Goal: Task Accomplishment & Management: Use online tool/utility

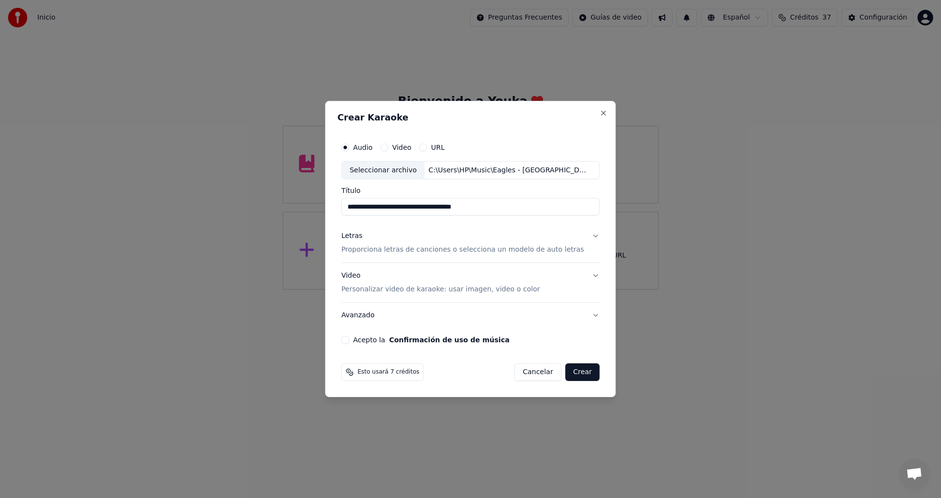
scroll to position [29, 0]
drag, startPoint x: 483, startPoint y: 209, endPoint x: 428, endPoint y: 207, distance: 54.4
click at [428, 207] on input "**********" at bounding box center [470, 207] width 258 height 18
type input "**********"
click at [365, 249] on p "Proporciona letras de canciones o selecciona un modelo de auto letras" at bounding box center [462, 250] width 243 height 10
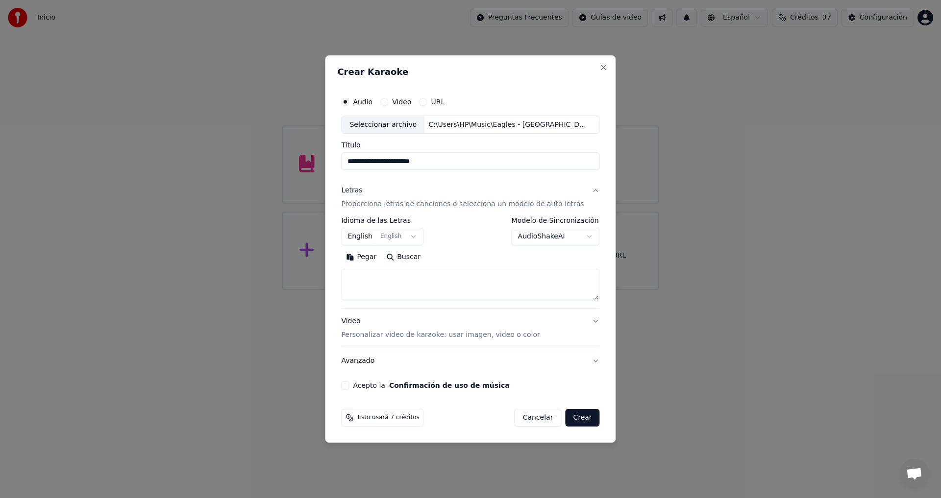
click at [413, 259] on button "Buscar" at bounding box center [403, 258] width 44 height 16
type textarea "**********"
click at [377, 333] on p "Personalizar video de karaoke: usar imagen, video o color" at bounding box center [440, 335] width 198 height 10
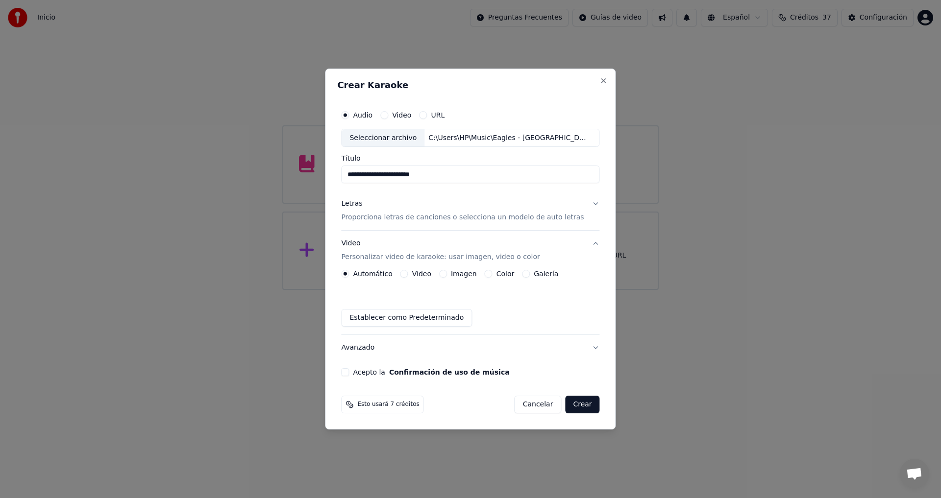
click at [447, 273] on button "Imagen" at bounding box center [443, 274] width 8 height 8
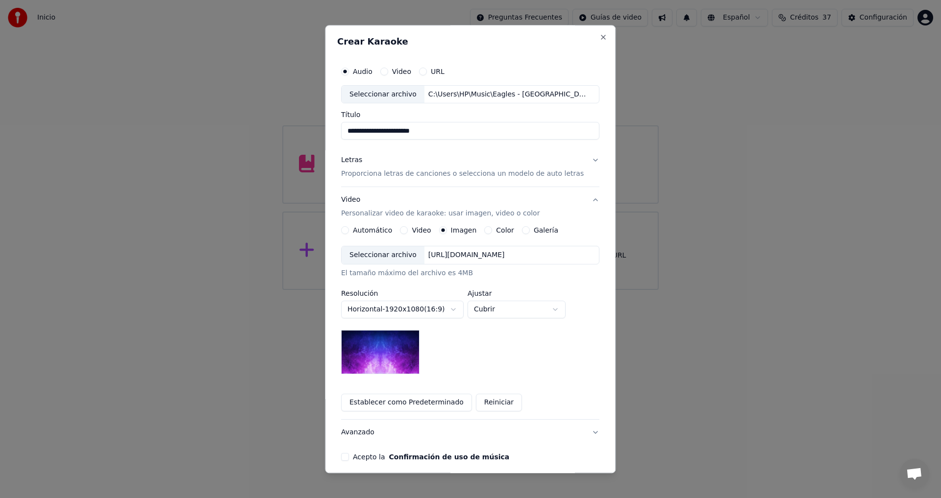
click at [376, 252] on div "Seleccionar archivo" at bounding box center [382, 256] width 83 height 18
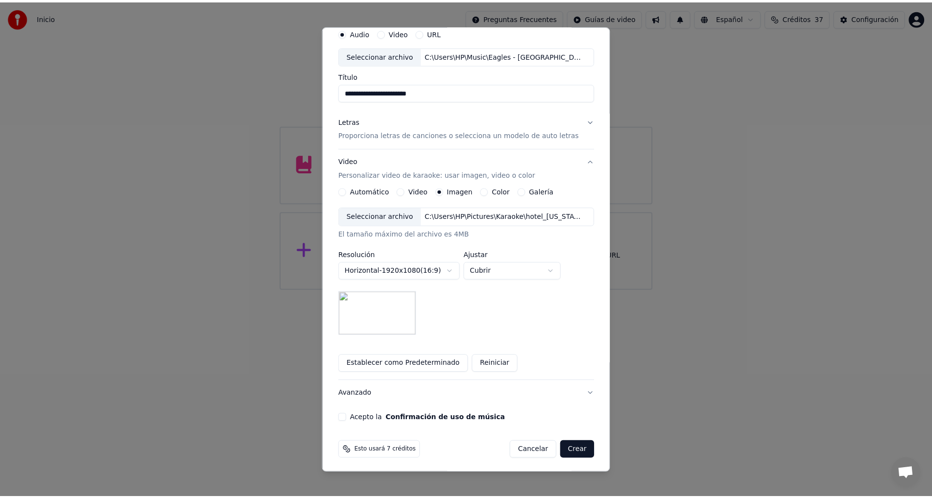
scroll to position [41, 0]
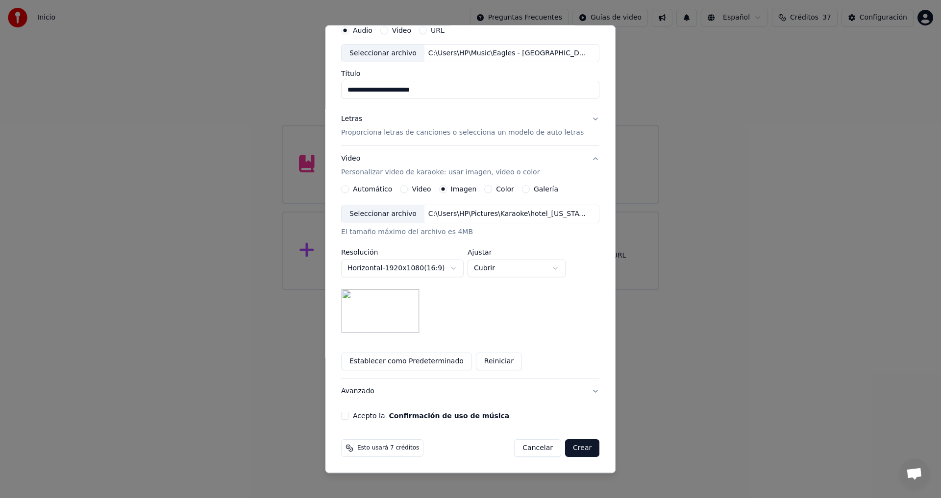
click at [349, 417] on button "Acepto la Confirmación de uso de música" at bounding box center [345, 416] width 8 height 8
click at [561, 263] on body "Inicio Preguntas Frecuentes Guías de video Español Créditos 37 Configuración Bi…" at bounding box center [470, 145] width 941 height 290
click at [560, 267] on body "Inicio Preguntas Frecuentes Guías de video Español Créditos 37 Configuración Bi…" at bounding box center [470, 145] width 941 height 290
select select "*****"
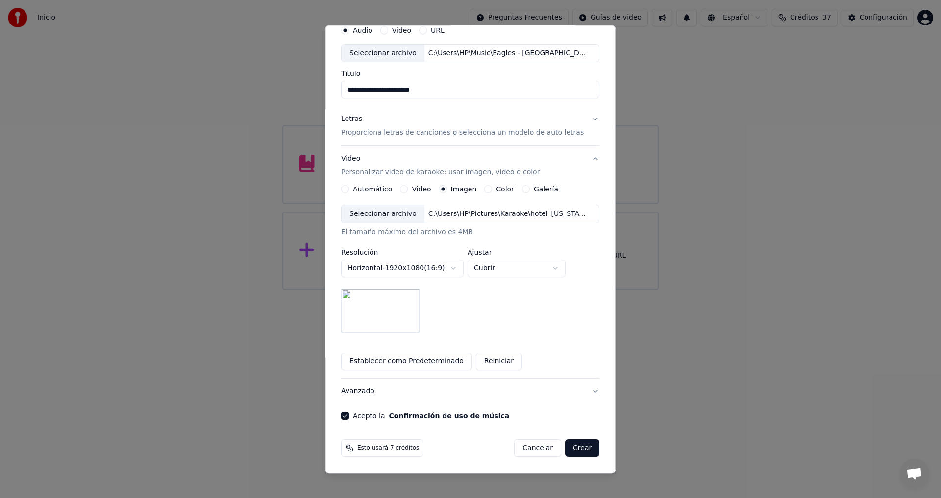
click at [569, 446] on button "Crear" at bounding box center [582, 449] width 34 height 18
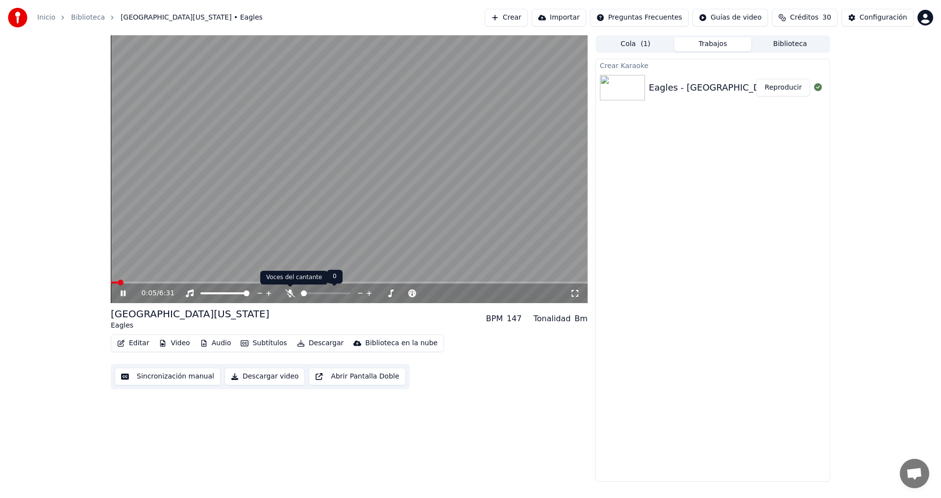
click at [289, 293] on icon at bounding box center [290, 294] width 10 height 8
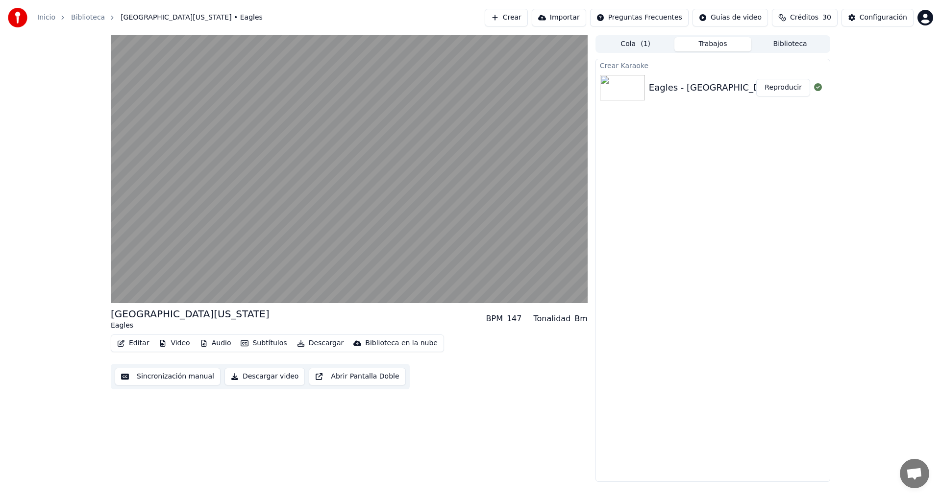
click at [241, 342] on icon "button" at bounding box center [245, 343] width 8 height 6
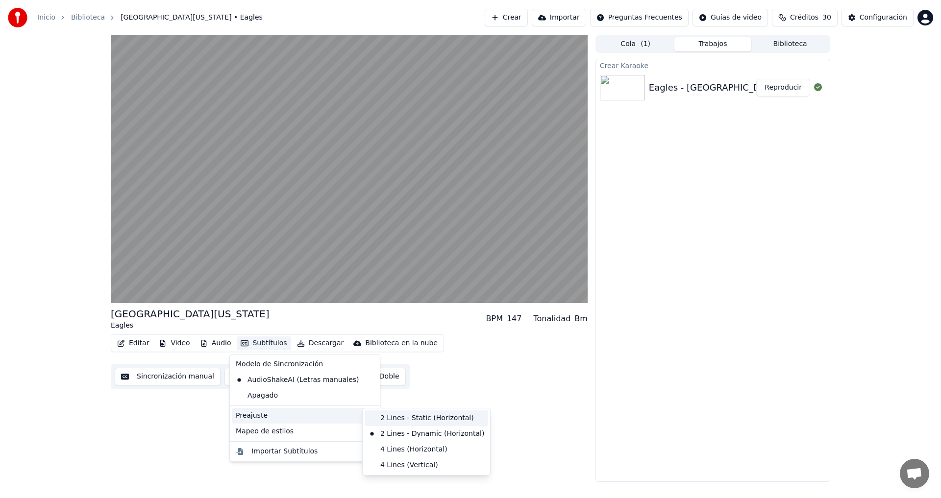
click at [415, 418] on div "2 Lines - Static (Horizontal)" at bounding box center [425, 419] width 123 height 16
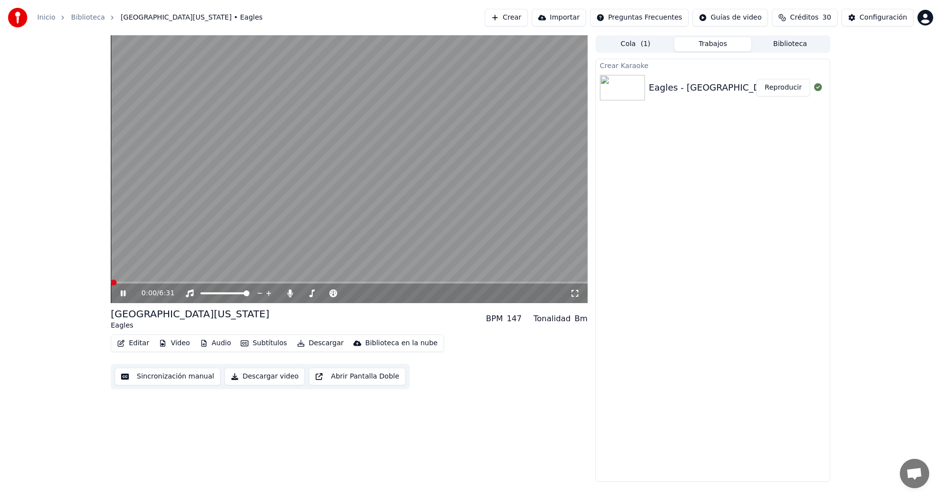
click at [111, 286] on span at bounding box center [114, 283] width 6 height 6
click at [147, 284] on span at bounding box center [349, 283] width 477 height 2
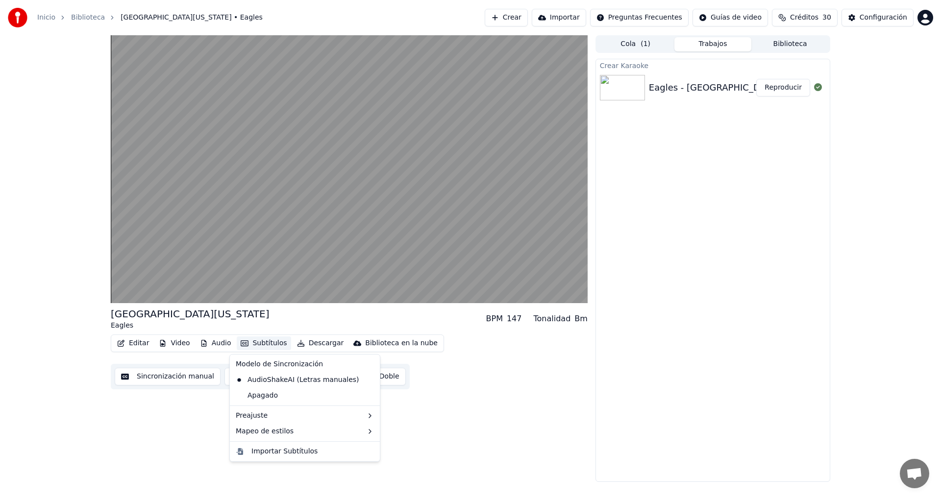
click at [270, 343] on button "Subtítulos" at bounding box center [264, 344] width 54 height 14
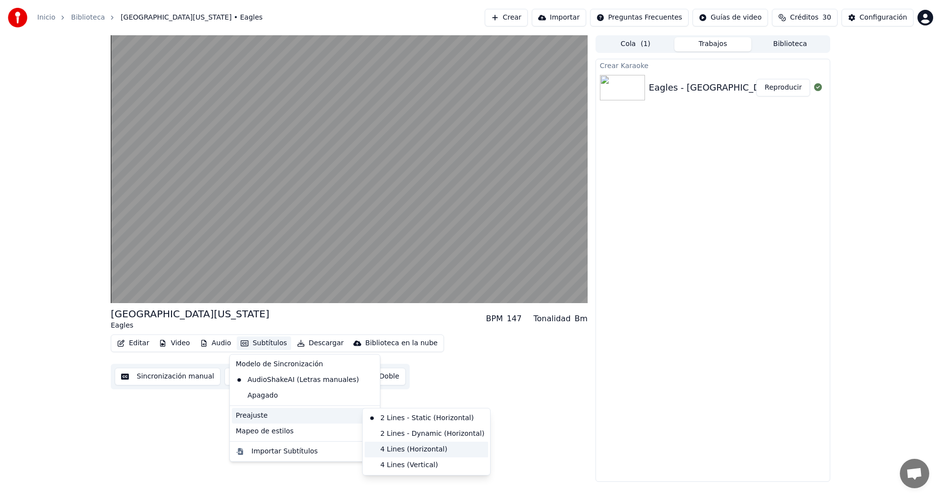
click at [422, 452] on div "4 Lines (Horizontal)" at bounding box center [425, 450] width 123 height 16
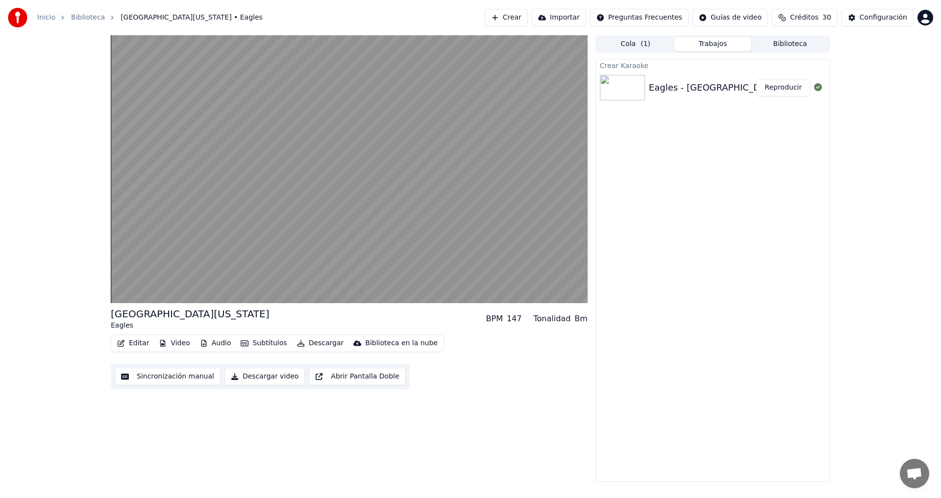
click at [255, 342] on button "Subtítulos" at bounding box center [264, 344] width 54 height 14
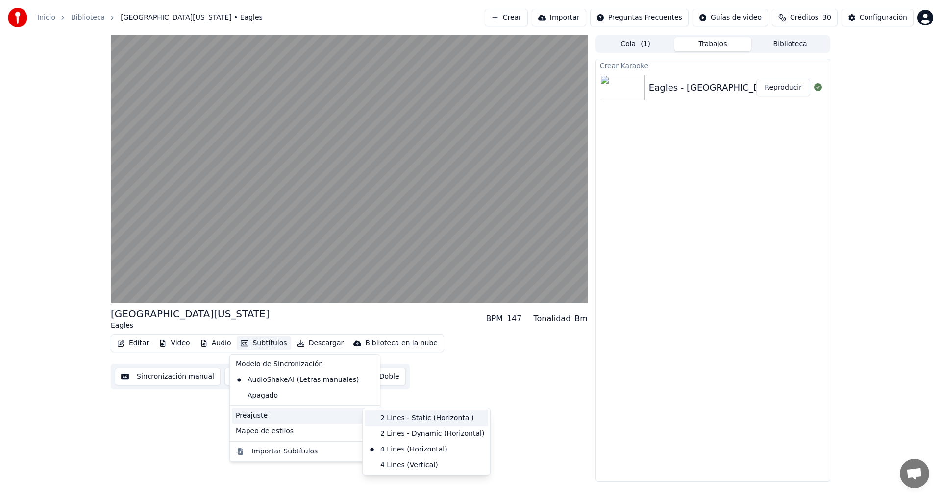
click at [414, 417] on div "2 Lines - Static (Horizontal)" at bounding box center [425, 419] width 123 height 16
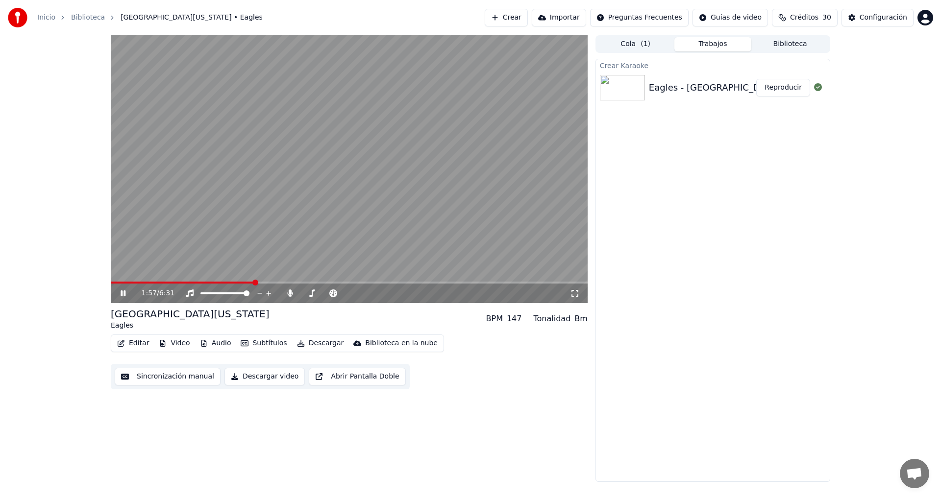
click at [122, 293] on icon at bounding box center [123, 294] width 5 height 6
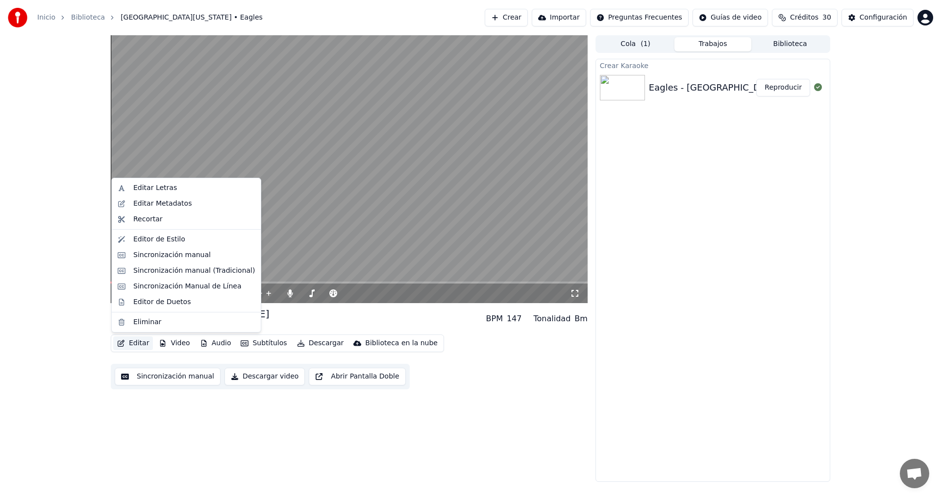
click at [130, 344] on button "Editar" at bounding box center [133, 344] width 40 height 14
click at [158, 305] on div "Editor de Duetos" at bounding box center [161, 302] width 57 height 10
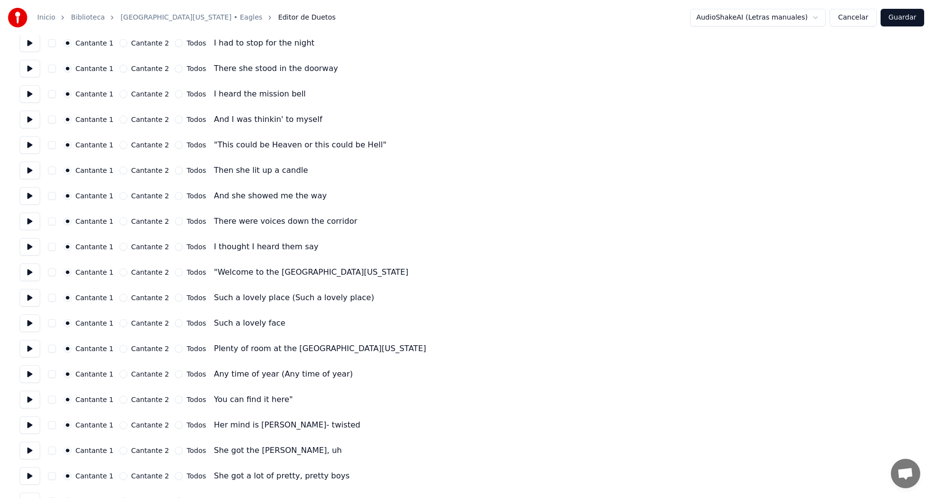
scroll to position [289, 0]
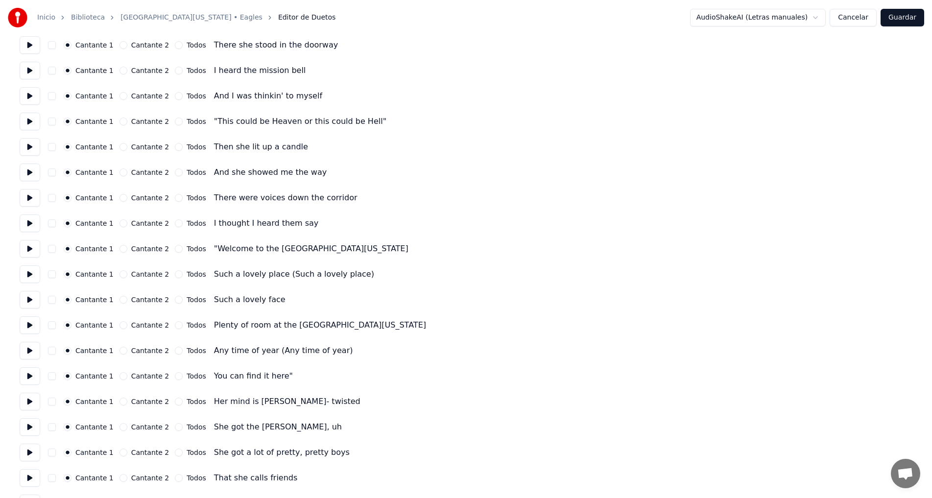
click at [268, 276] on div "Such a lovely place (Such a lovely place)" at bounding box center [294, 274] width 160 height 12
click at [175, 275] on button "Todos" at bounding box center [179, 274] width 8 height 8
click at [67, 274] on button "Cantante 1" at bounding box center [68, 274] width 8 height 8
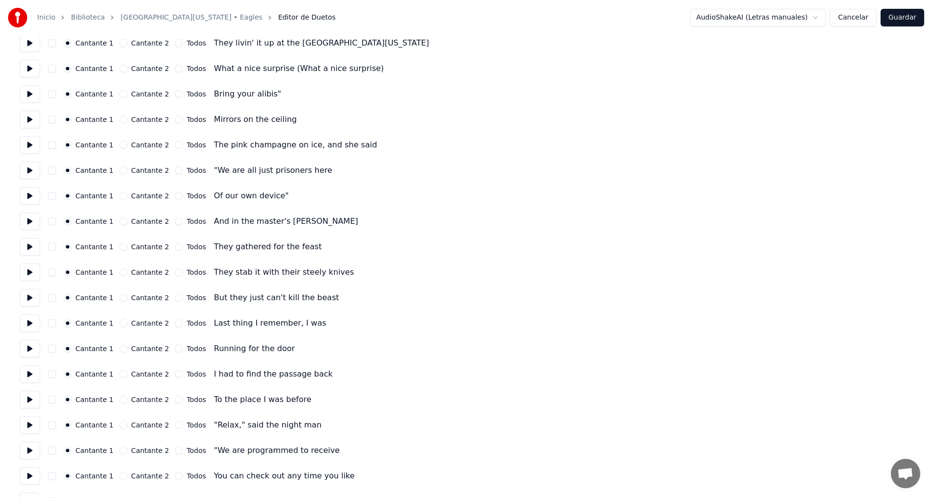
scroll to position [1154, 0]
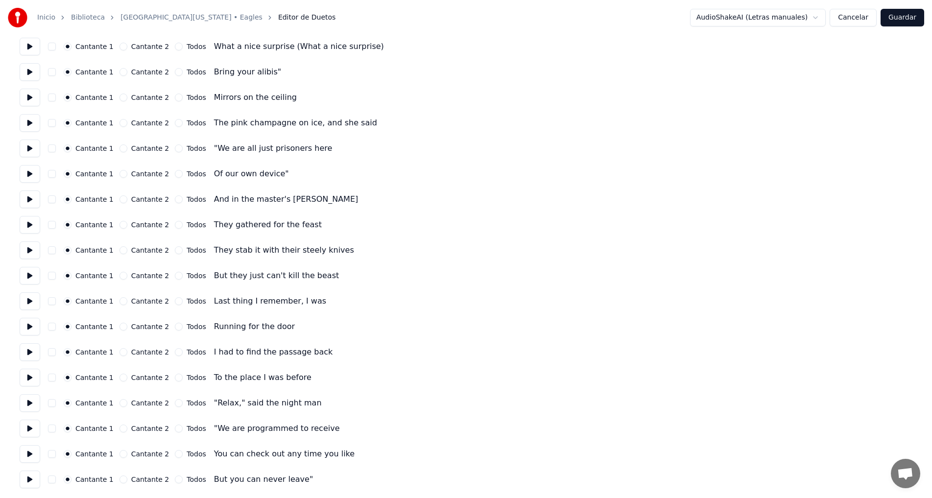
click at [848, 19] on button "Cancelar" at bounding box center [853, 18] width 47 height 18
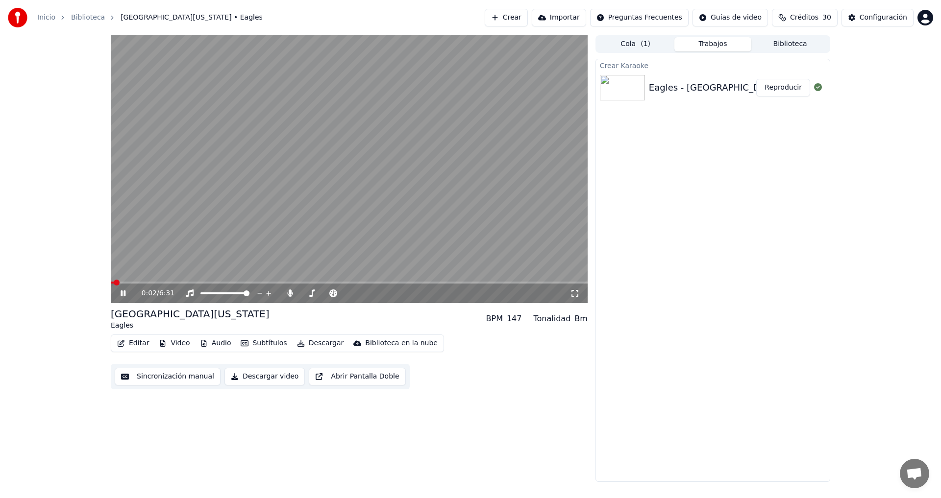
click at [122, 293] on icon at bounding box center [123, 294] width 5 height 6
click at [132, 344] on button "Editar" at bounding box center [133, 344] width 40 height 14
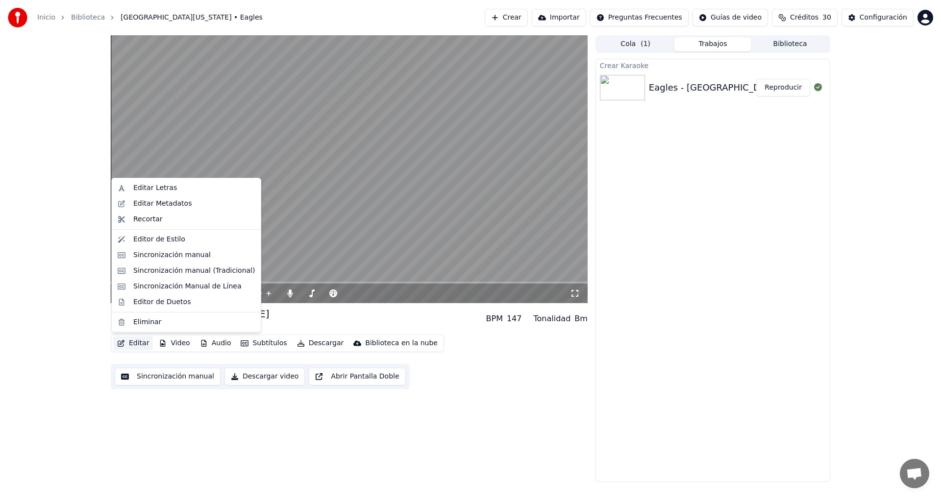
click at [132, 344] on button "Editar" at bounding box center [133, 344] width 40 height 14
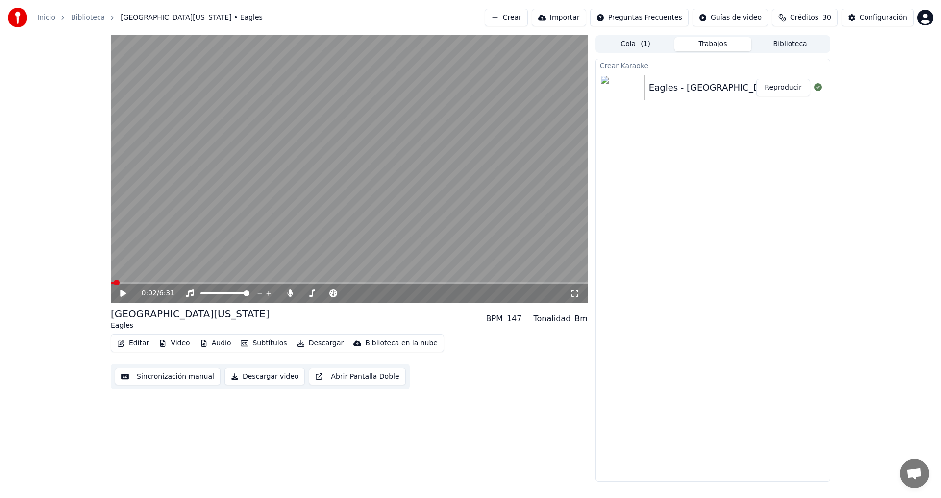
click at [161, 342] on icon "button" at bounding box center [163, 343] width 8 height 7
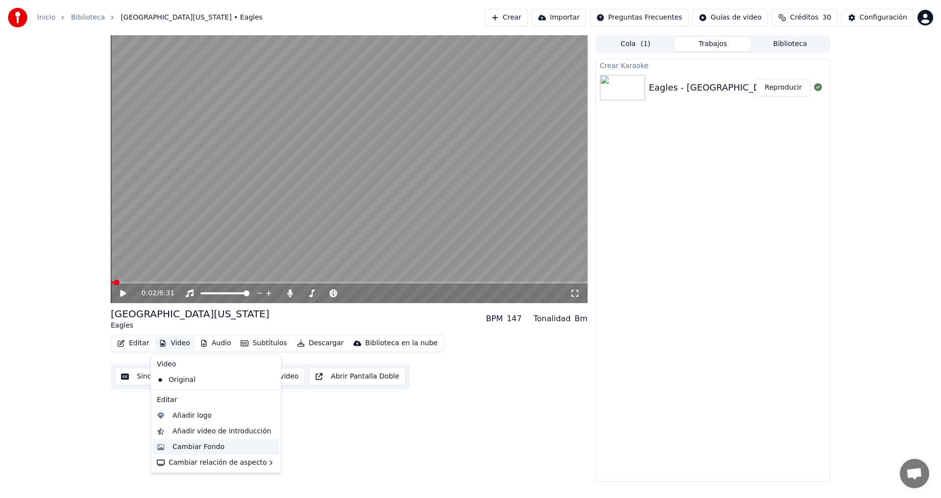
click at [215, 448] on div "Cambiar Fondo" at bounding box center [198, 447] width 52 height 10
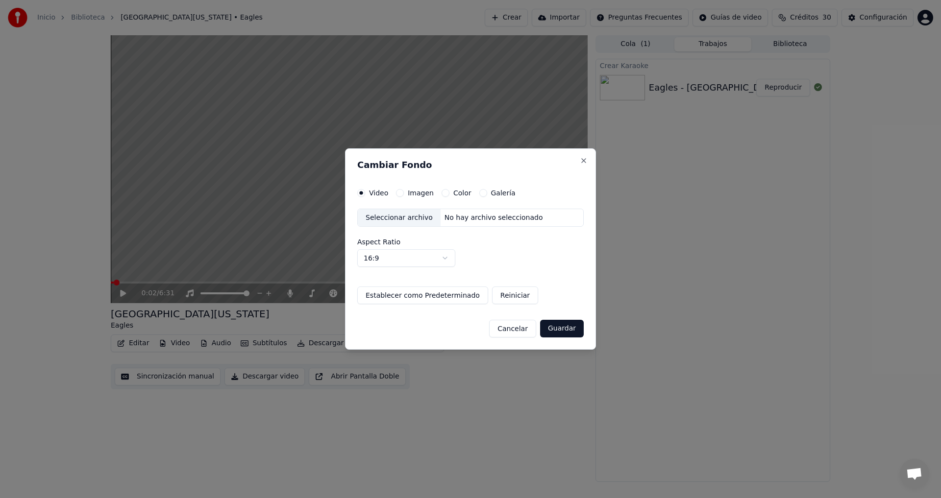
click at [410, 194] on label "Imagen" at bounding box center [421, 193] width 26 height 7
click at [404, 194] on button "Imagen" at bounding box center [400, 193] width 8 height 8
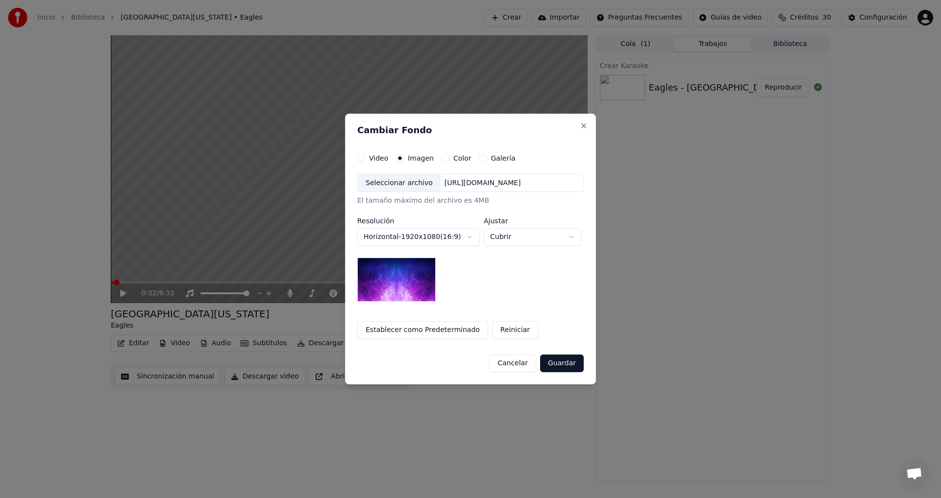
click at [390, 185] on div "Seleccionar archivo" at bounding box center [399, 183] width 83 height 18
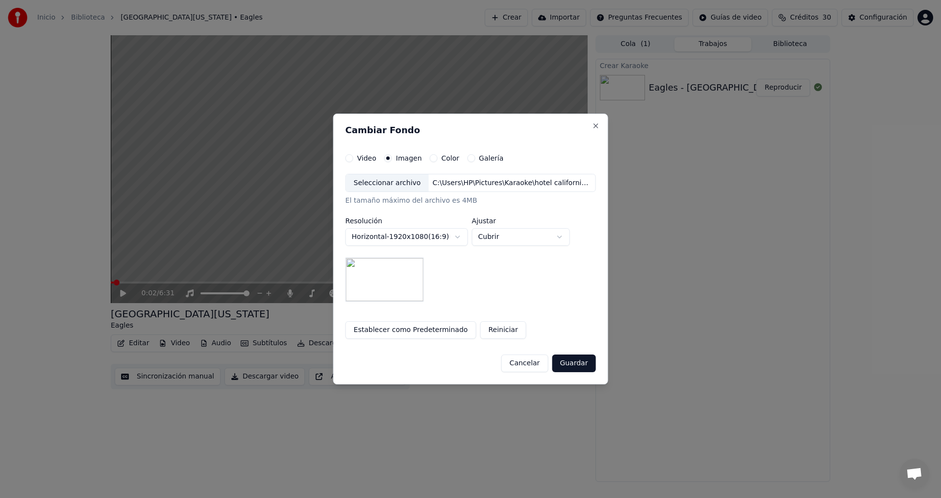
click at [556, 240] on body "[GEOGRAPHIC_DATA][US_STATE] • Eagles Crear Importar Preguntas Frecuentes Guías …" at bounding box center [470, 249] width 941 height 498
click at [532, 233] on body "[GEOGRAPHIC_DATA][US_STATE] • Eagles Crear Importar Preguntas Frecuentes Guías …" at bounding box center [470, 249] width 941 height 498
click at [531, 236] on body "[GEOGRAPHIC_DATA][US_STATE] • Eagles Crear Importar Preguntas Frecuentes Guías …" at bounding box center [470, 249] width 941 height 498
select select "*****"
click at [466, 237] on body "[GEOGRAPHIC_DATA][US_STATE] • Eagles Crear Importar Preguntas Frecuentes Guías …" at bounding box center [470, 249] width 941 height 498
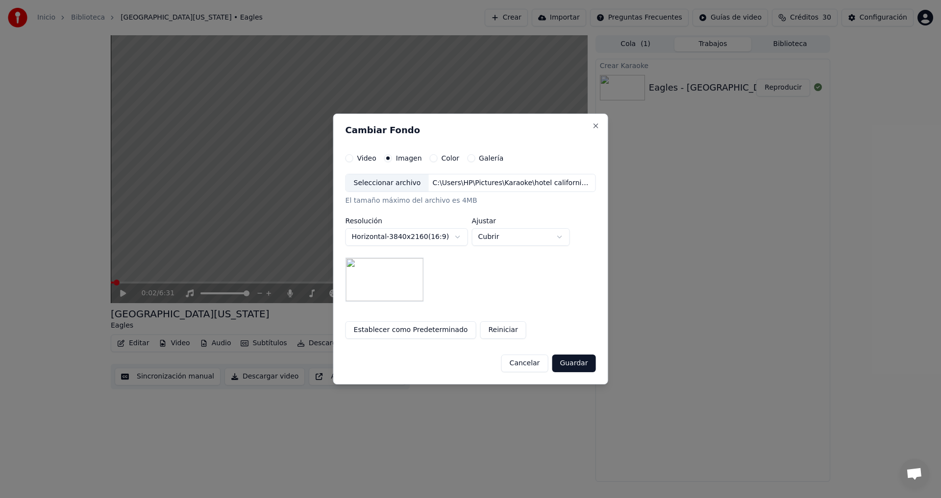
click at [466, 235] on body "[GEOGRAPHIC_DATA][US_STATE] • Eagles Crear Importar Preguntas Frecuentes Guías …" at bounding box center [470, 249] width 941 height 498
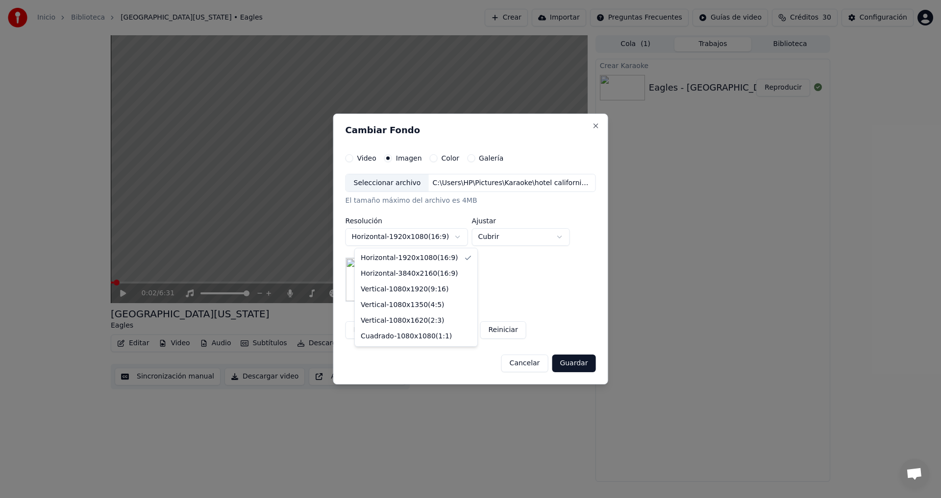
click at [463, 237] on body "[GEOGRAPHIC_DATA][US_STATE] • Eagles Crear Importar Preguntas Frecuentes Guías …" at bounding box center [470, 249] width 941 height 498
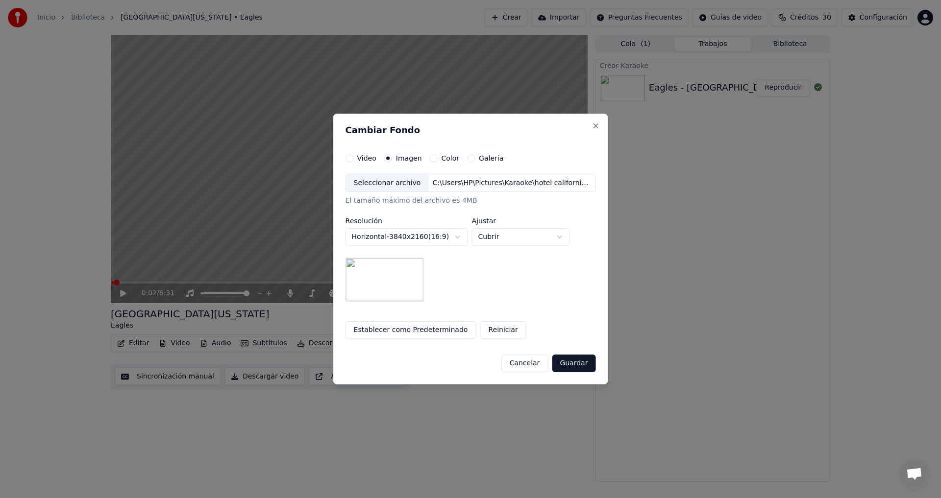
click at [466, 235] on body "[GEOGRAPHIC_DATA][US_STATE] • Eagles Crear Importar Preguntas Frecuentes Guías …" at bounding box center [470, 249] width 941 height 498
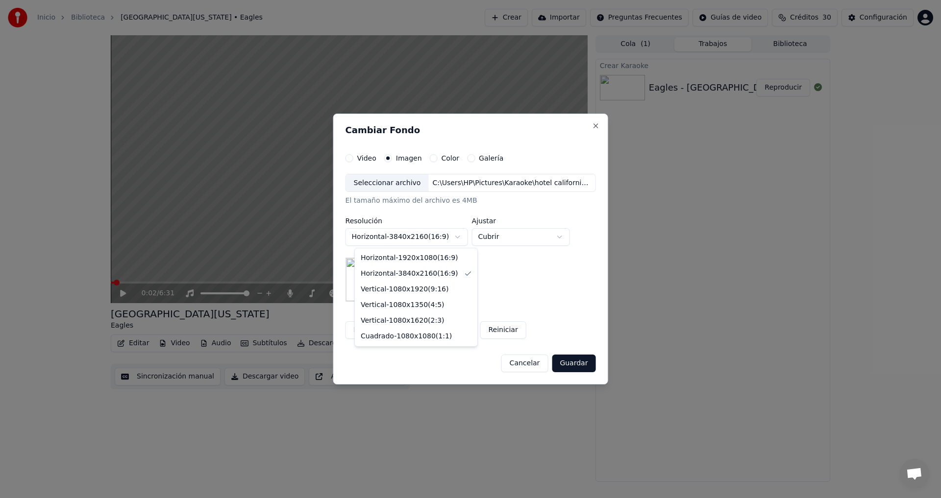
select select "*********"
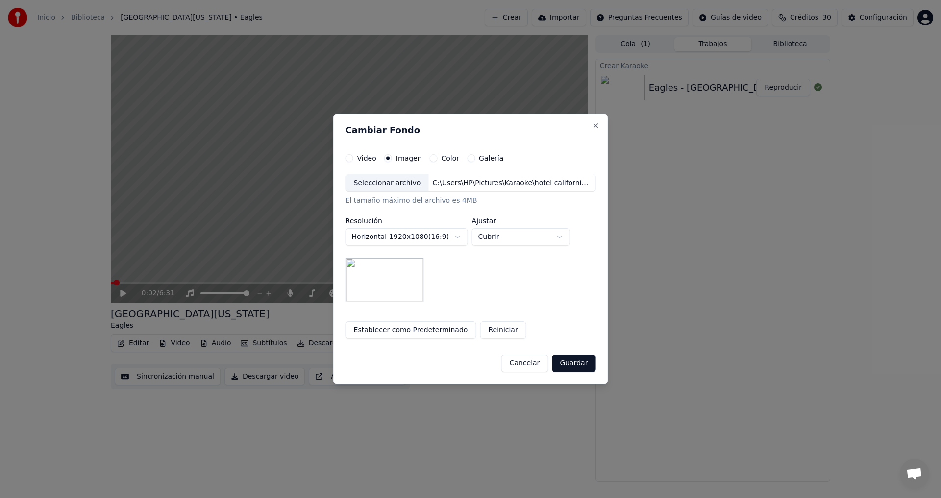
click at [569, 364] on button "Guardar" at bounding box center [574, 364] width 44 height 18
